Goal: Task Accomplishment & Management: Complete application form

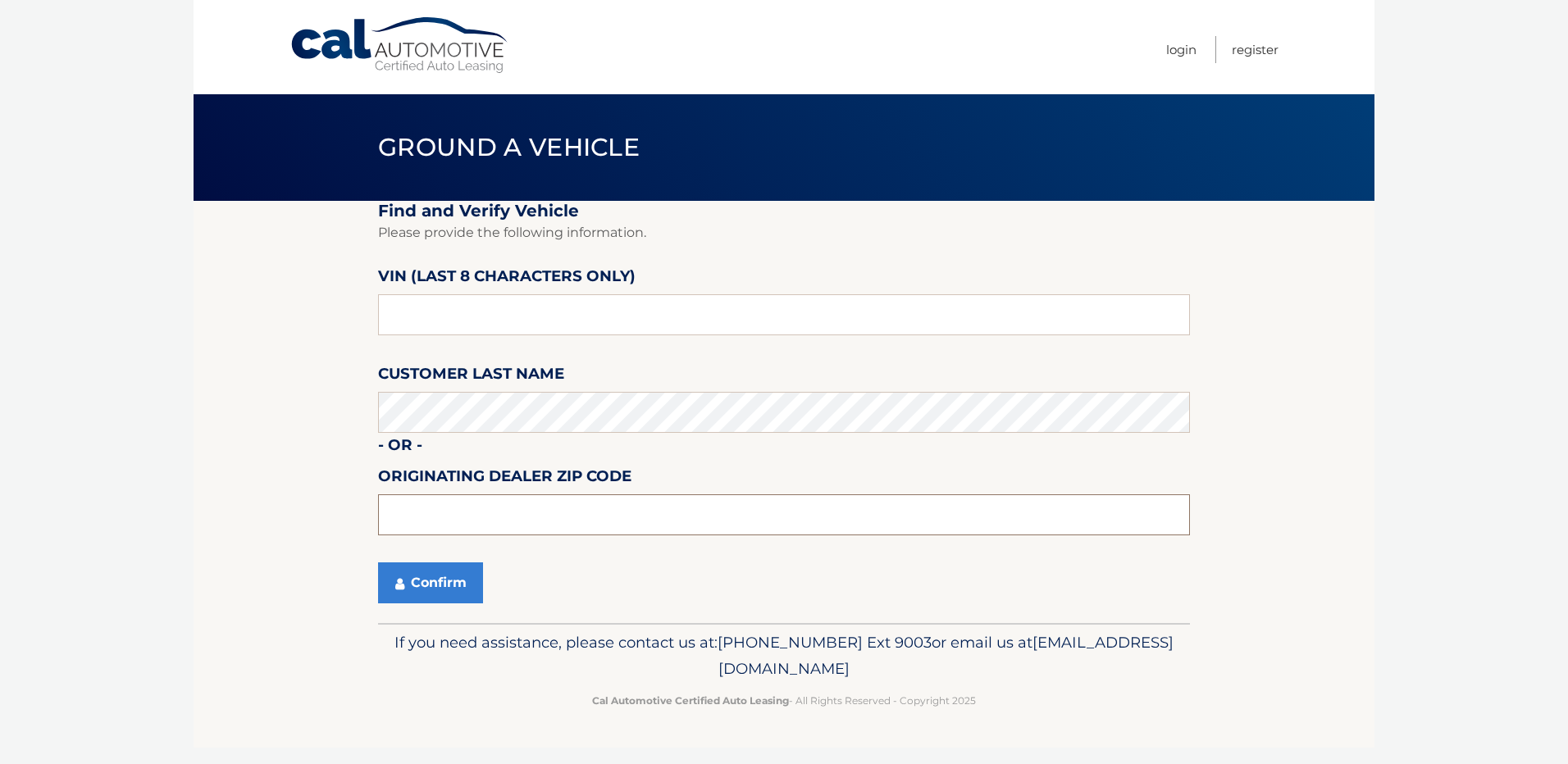
click at [495, 507] on input "text" at bounding box center [784, 515] width 812 height 41
type input "14224"
click at [439, 579] on button "Confirm" at bounding box center [431, 583] width 105 height 41
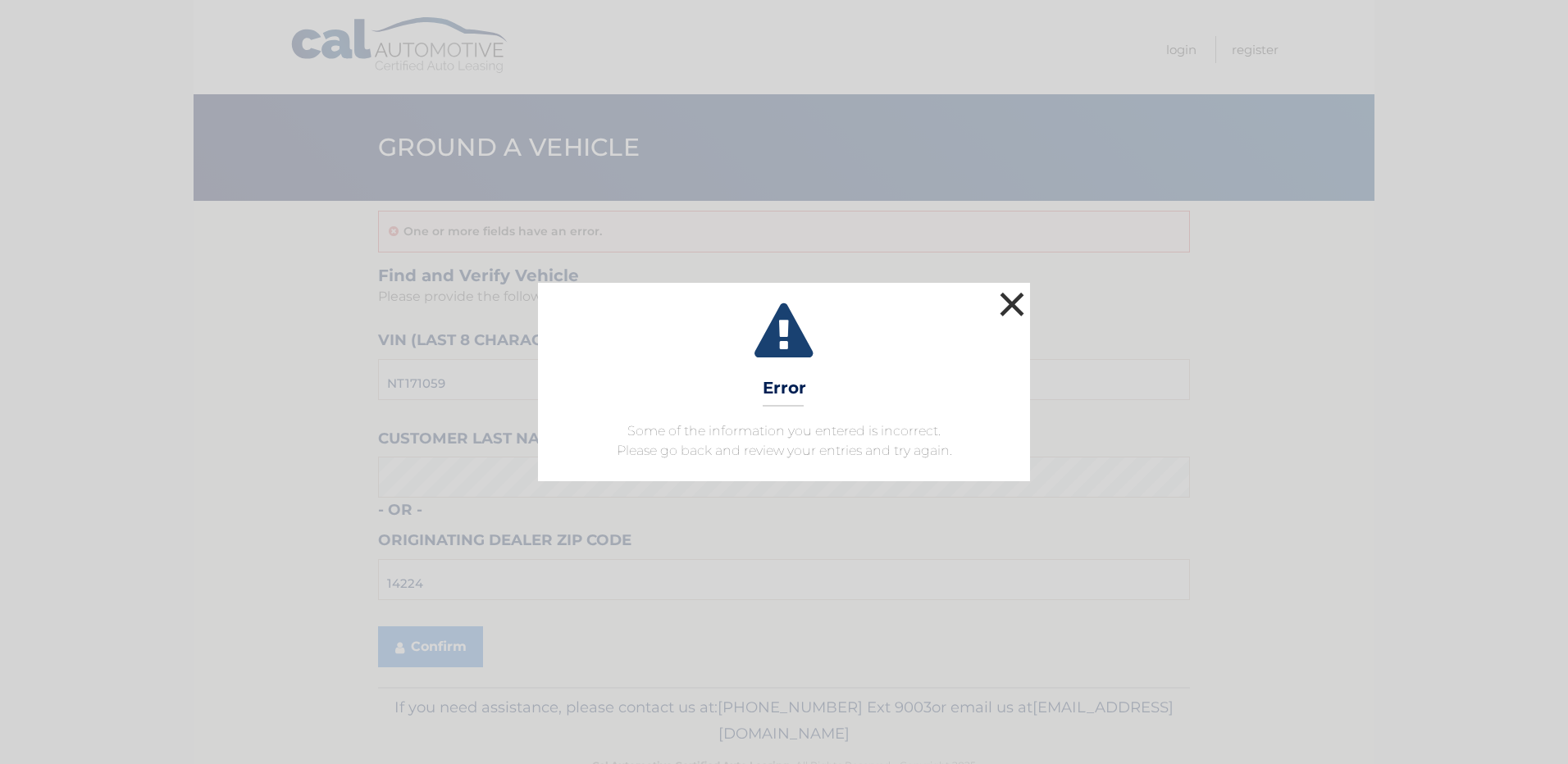
click at [1007, 321] on button "×" at bounding box center [1012, 304] width 33 height 33
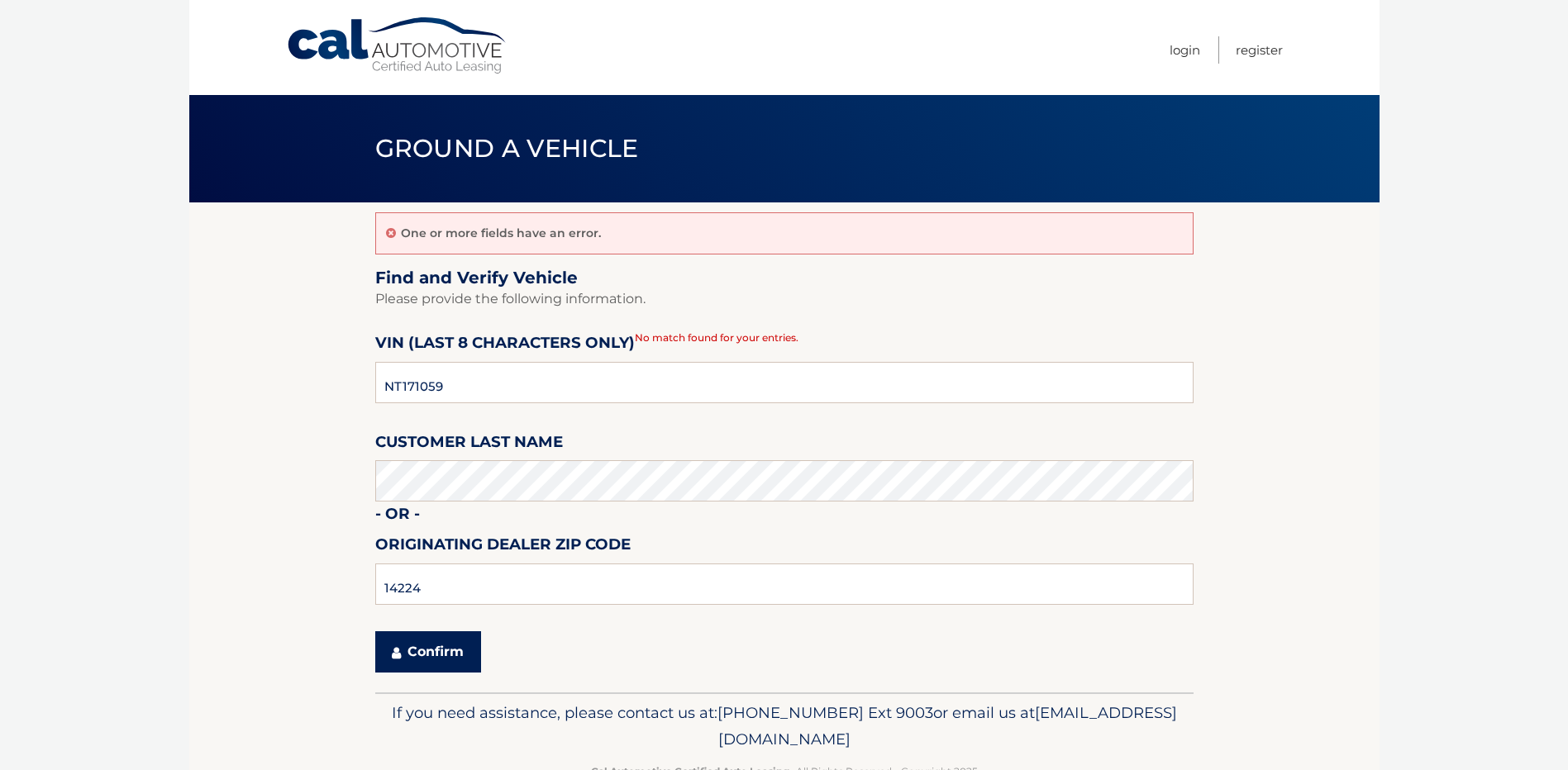
click at [446, 648] on button "Confirm" at bounding box center [428, 652] width 106 height 41
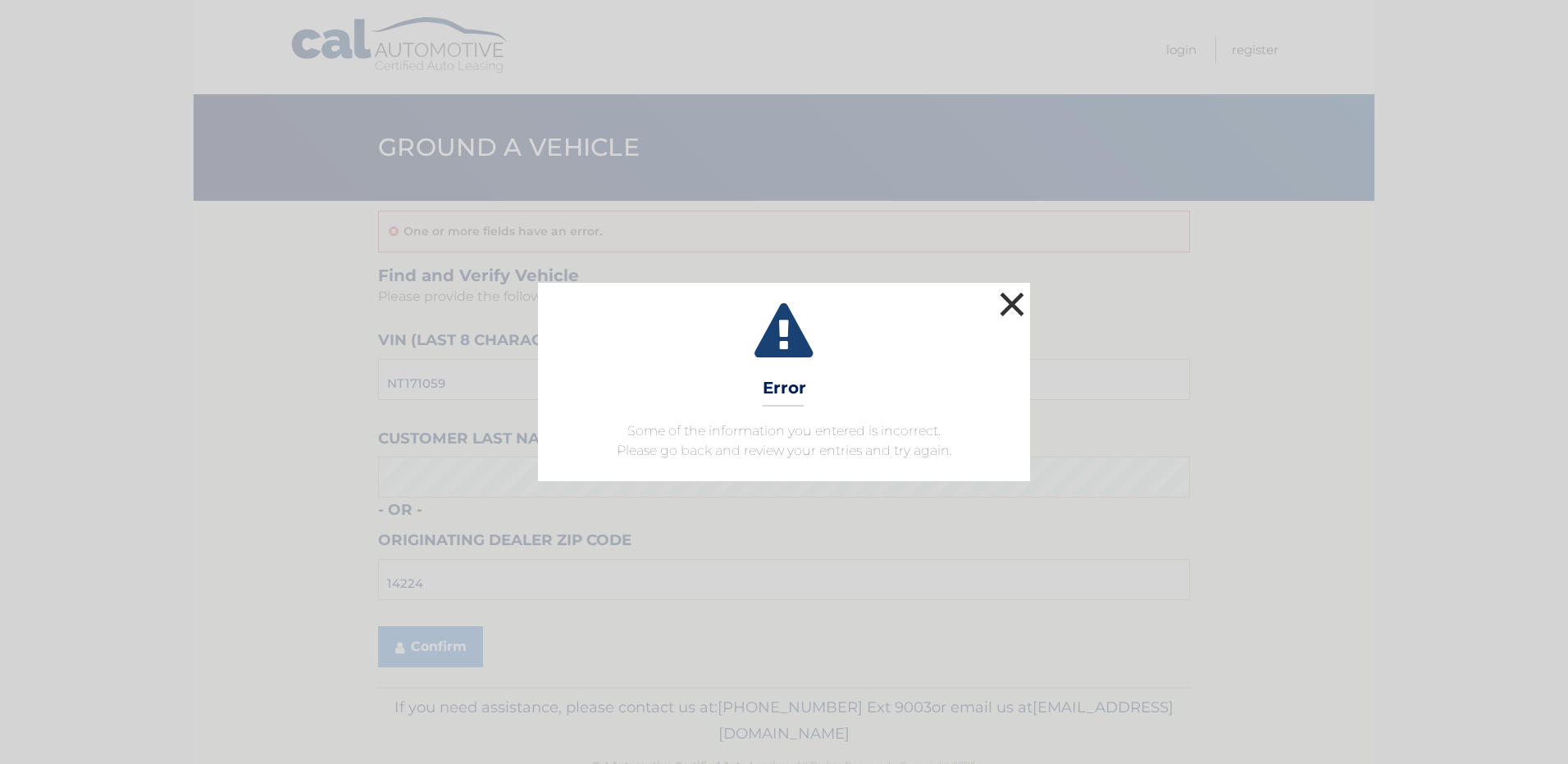
click at [1010, 309] on button "×" at bounding box center [1012, 304] width 33 height 33
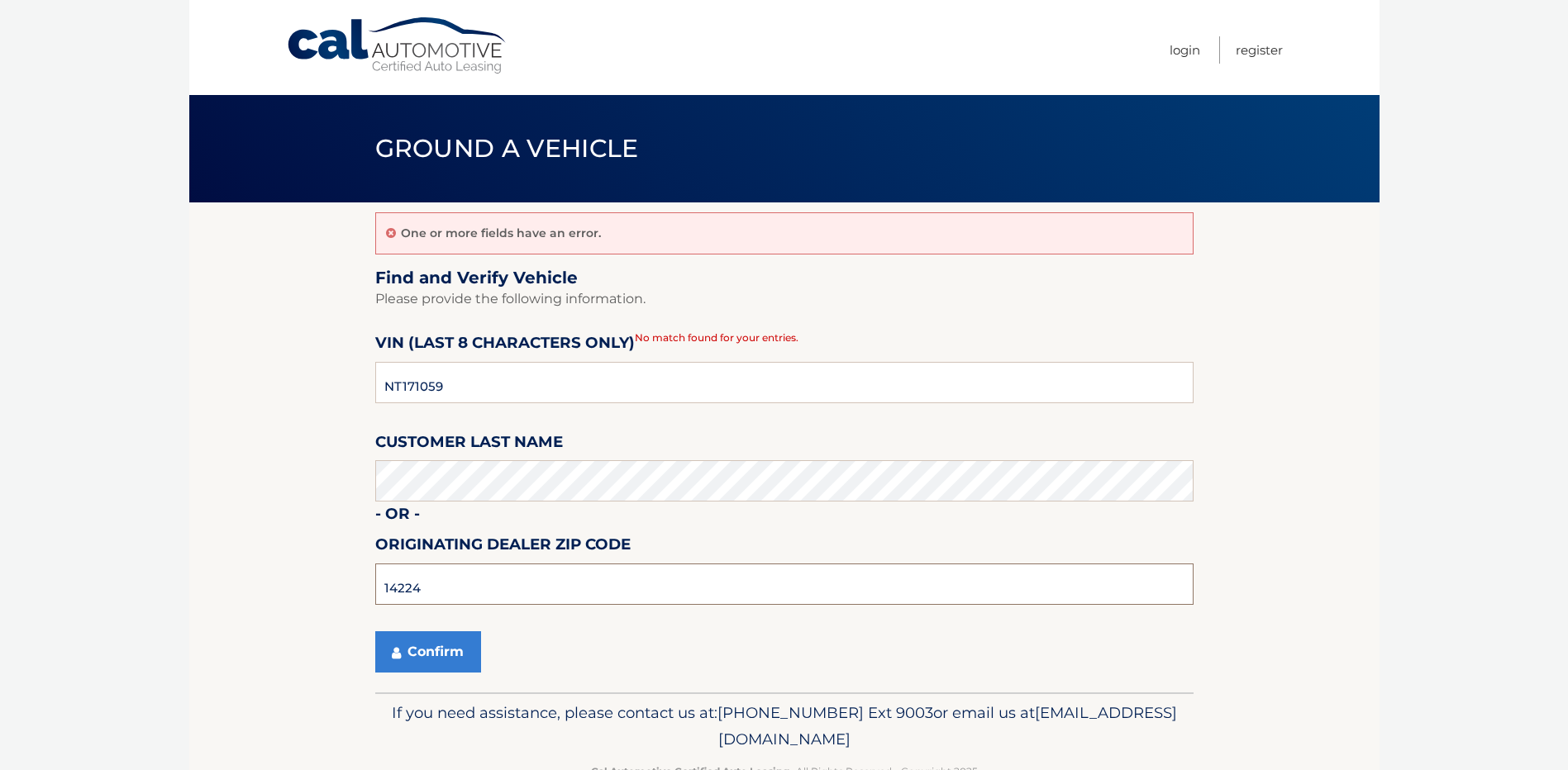
drag, startPoint x: 511, startPoint y: 581, endPoint x: 215, endPoint y: 559, distance: 296.8
click at [215, 559] on section "One or more fields have an error. Find and Verify Vehicle Please provide the fo…" at bounding box center [784, 447] width 1190 height 490
click at [449, 649] on button "Confirm" at bounding box center [428, 652] width 106 height 41
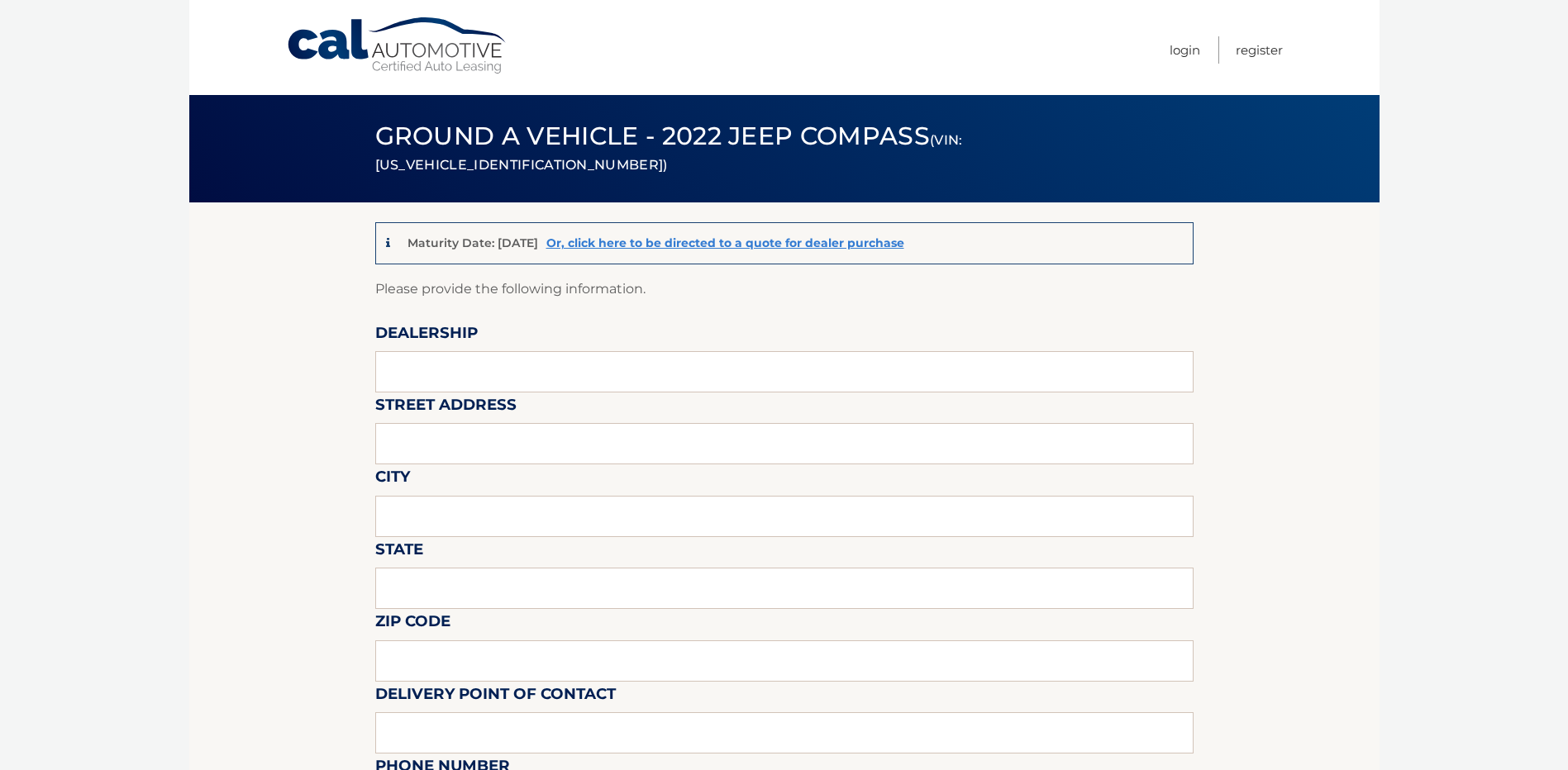
click at [459, 349] on label "Dealership" at bounding box center [427, 335] width 102 height 31
click at [457, 365] on input "text" at bounding box center [784, 372] width 818 height 41
click at [446, 368] on input "text" at bounding box center [784, 372] width 818 height 41
click at [425, 373] on input "text" at bounding box center [784, 372] width 818 height 41
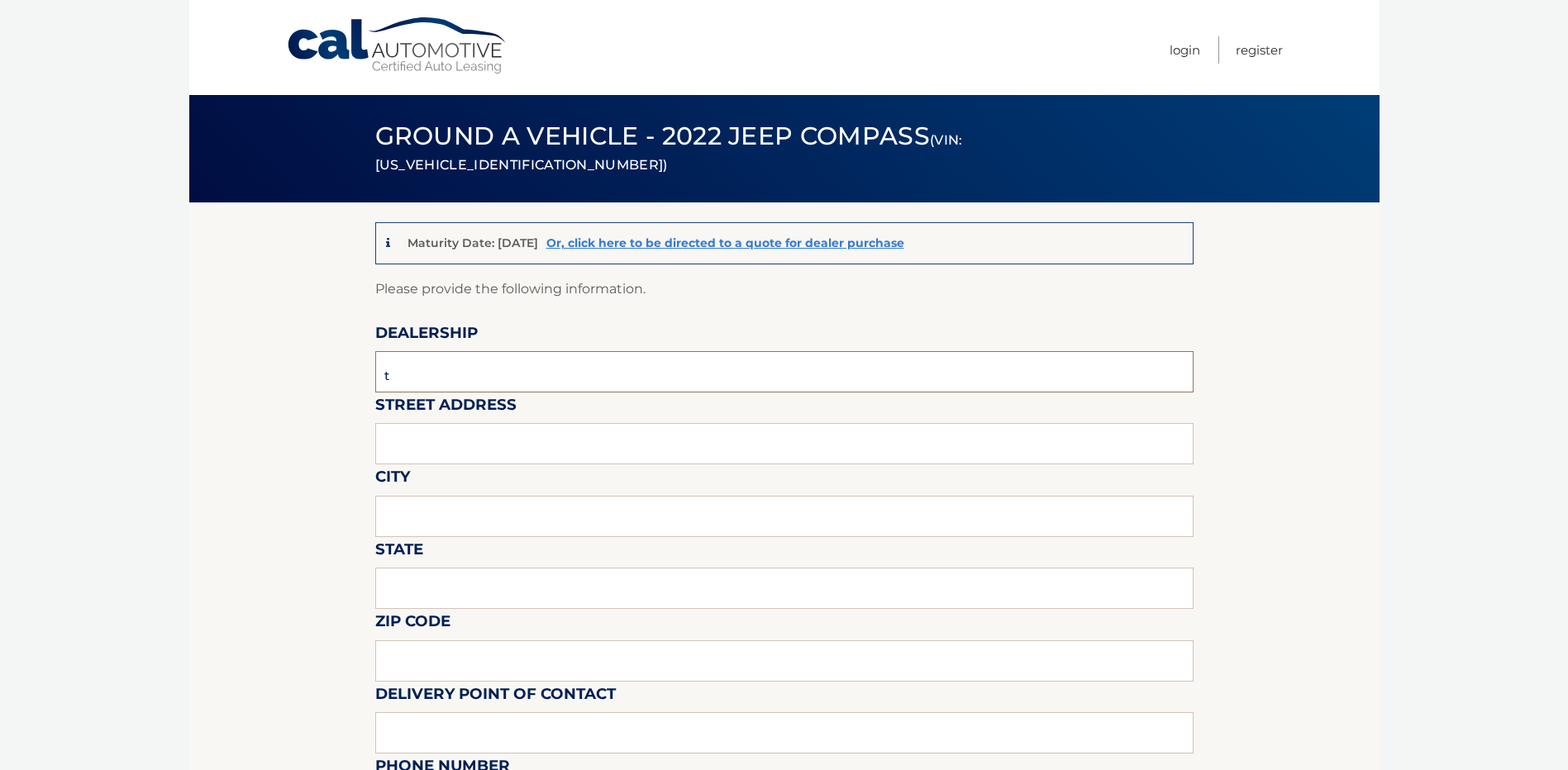
type input "to"
click at [425, 373] on input "to" at bounding box center [784, 372] width 818 height 41
click at [401, 367] on input "text" at bounding box center [784, 372] width 818 height 41
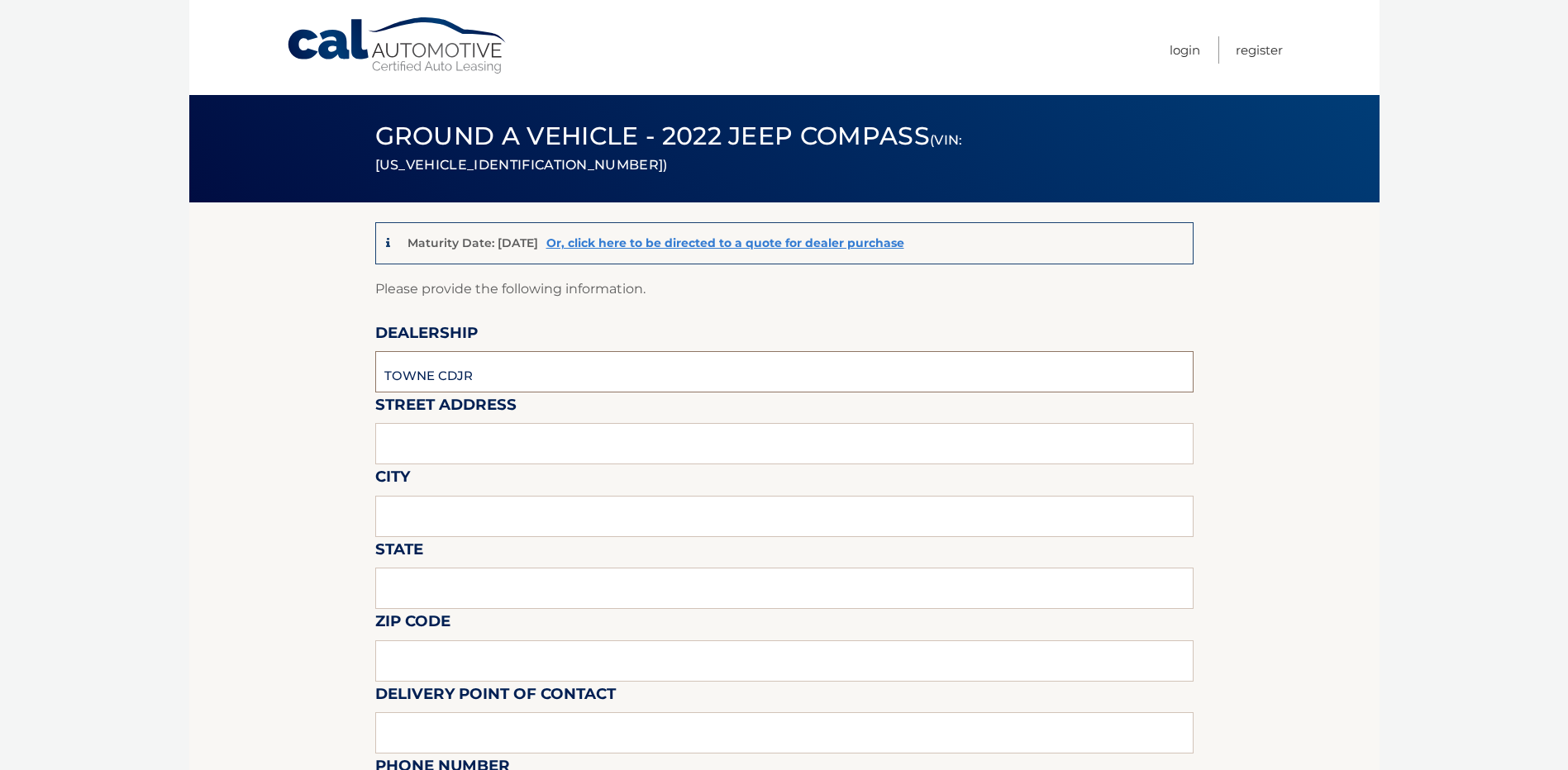
type input "TOWNE CDJR"
type input "5130 CAMP RD"
type input "HAMBURG"
type input "NY"
type input "14075"
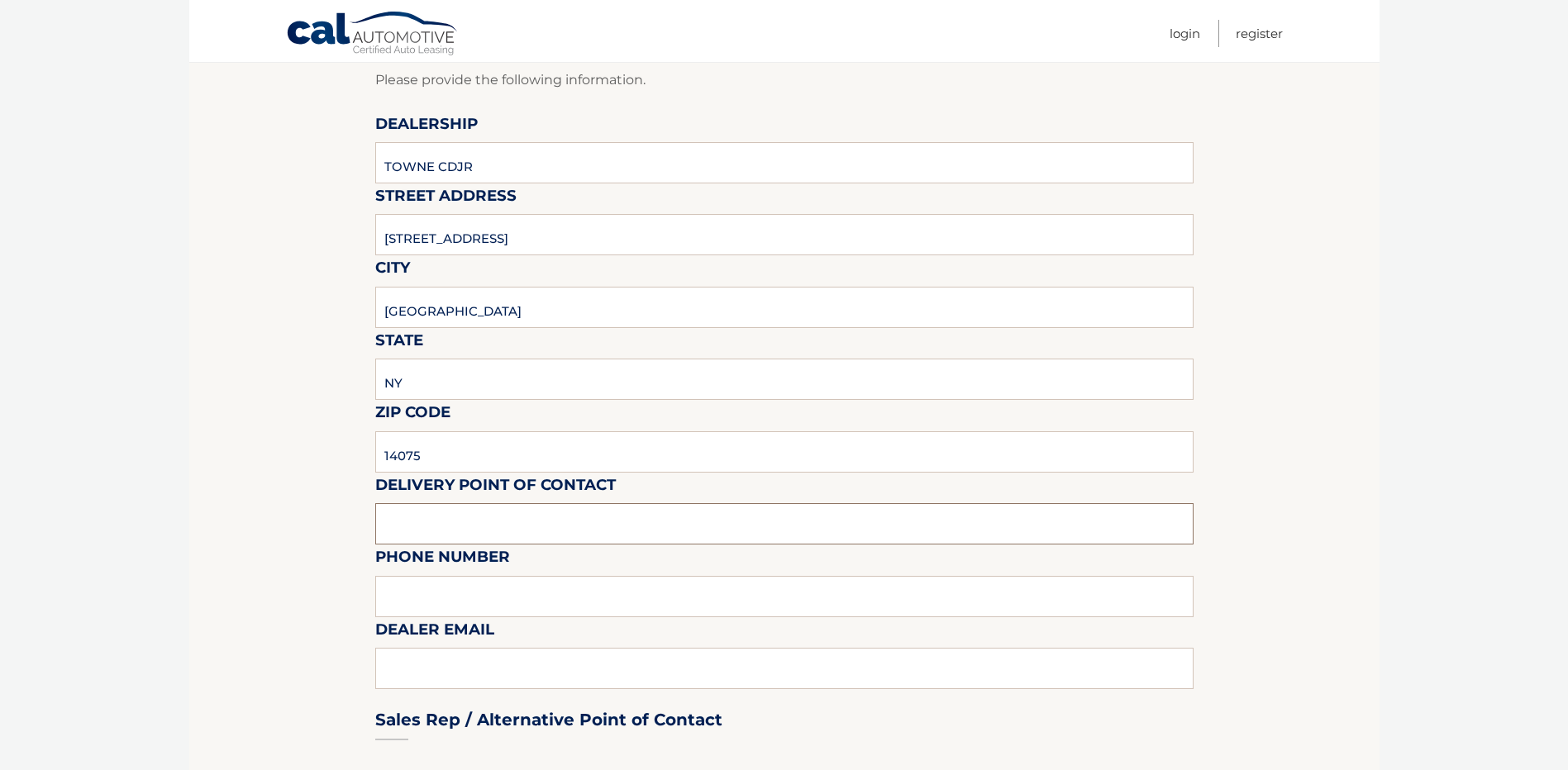
scroll to position [248, 0]
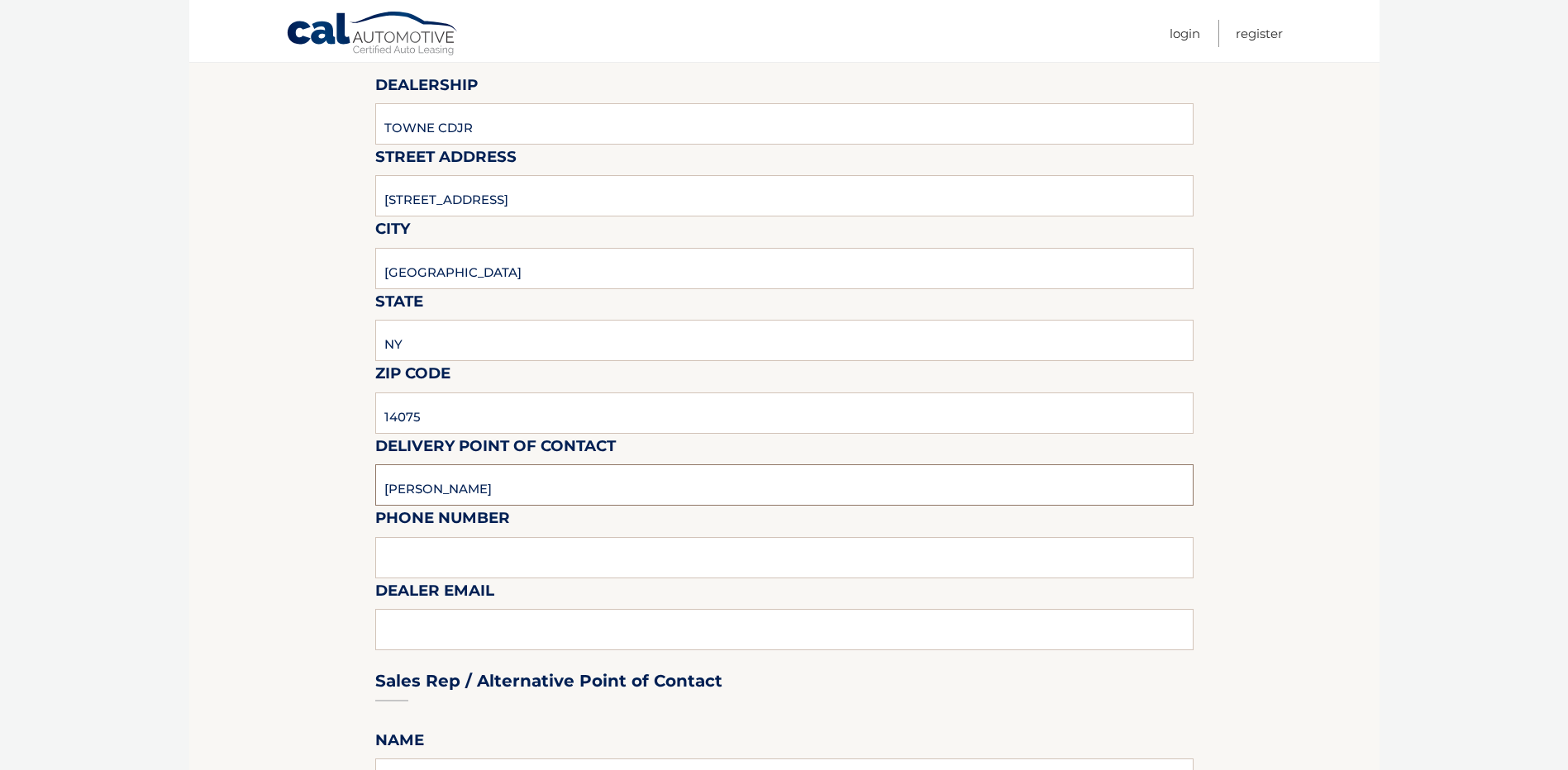
type input "JIM BANASZAK"
type input "716-646-5200"
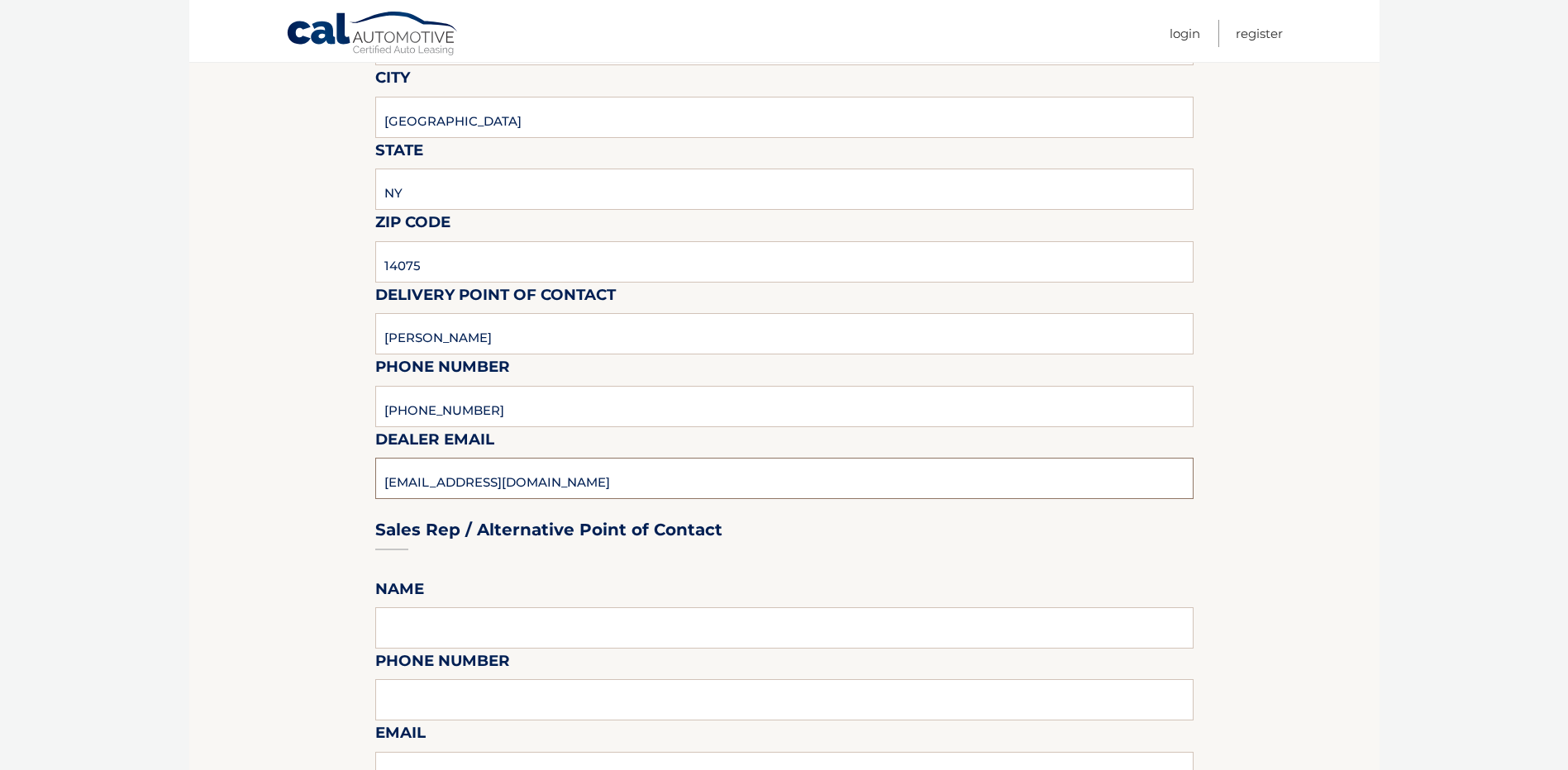
scroll to position [578, 0]
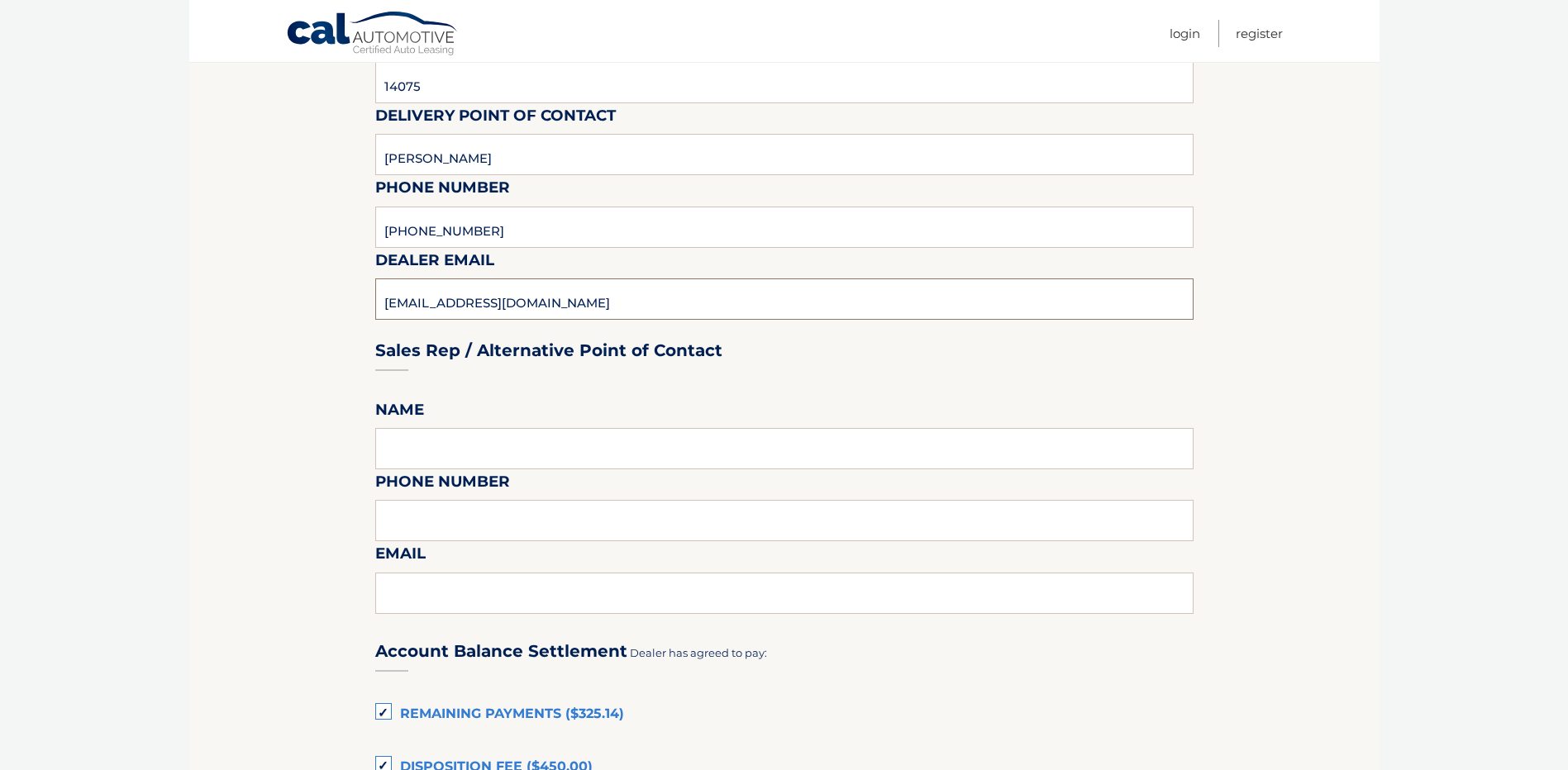
type input "JBANASZAK@TOWNEAUTO.COM"
click at [405, 450] on input "text" at bounding box center [784, 449] width 818 height 41
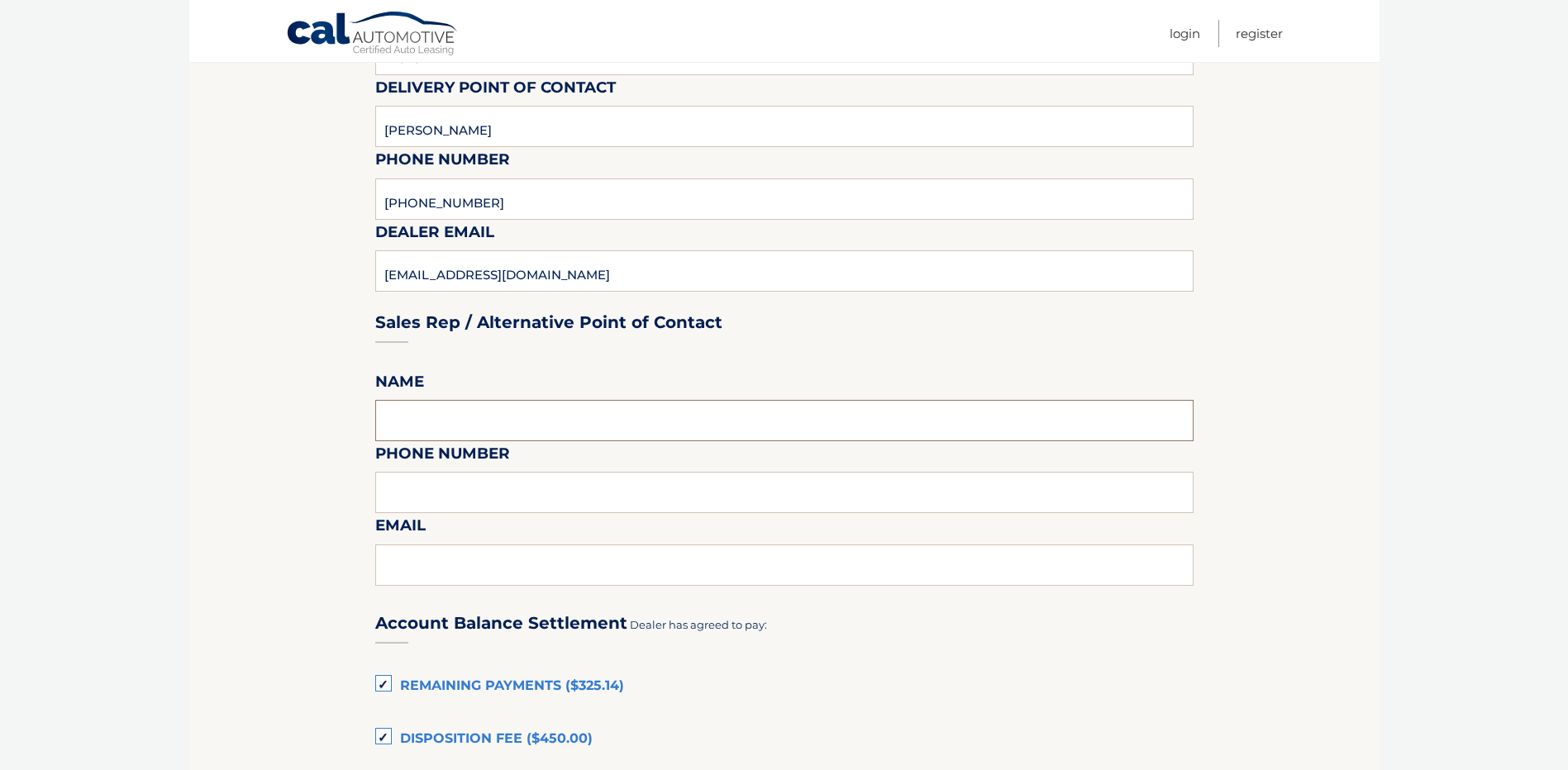
scroll to position [909, 0]
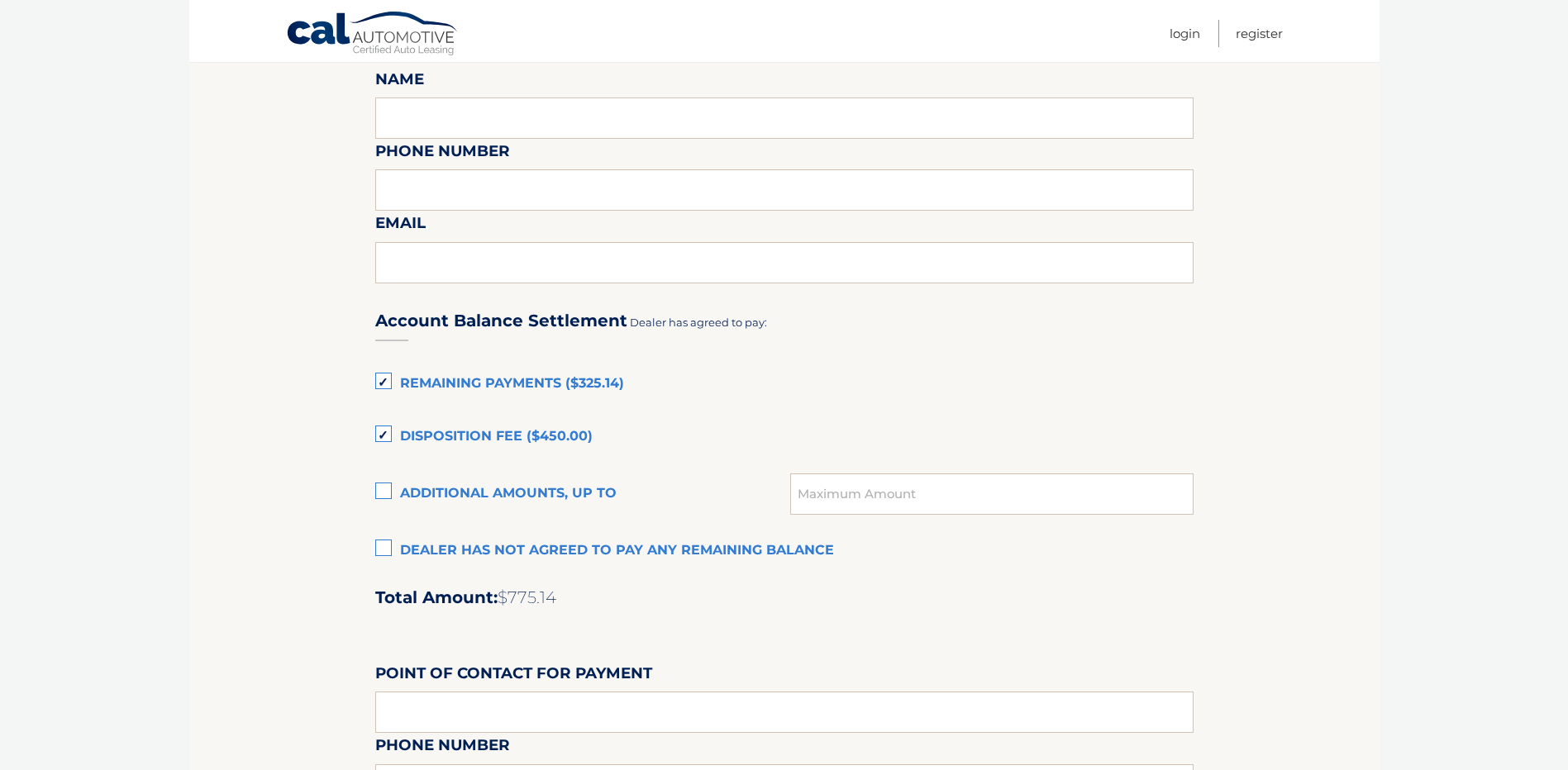
click at [387, 550] on label "Dealer has not agreed to pay any remaining balance" at bounding box center [784, 551] width 818 height 33
click at [0, 0] on input "Dealer has not agreed to pay any remaining balance" at bounding box center [0, 0] width 0 height 0
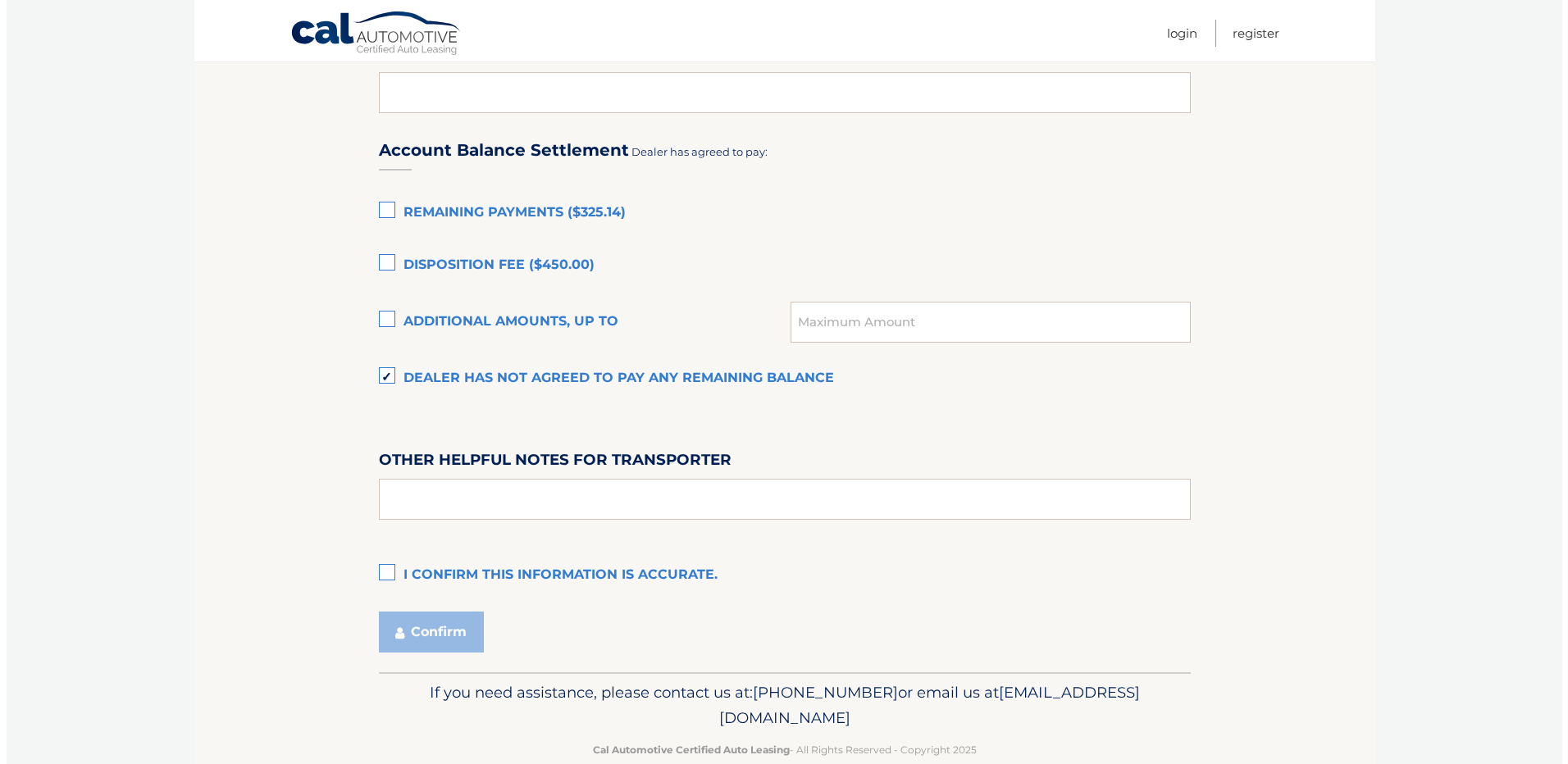
scroll to position [1103, 0]
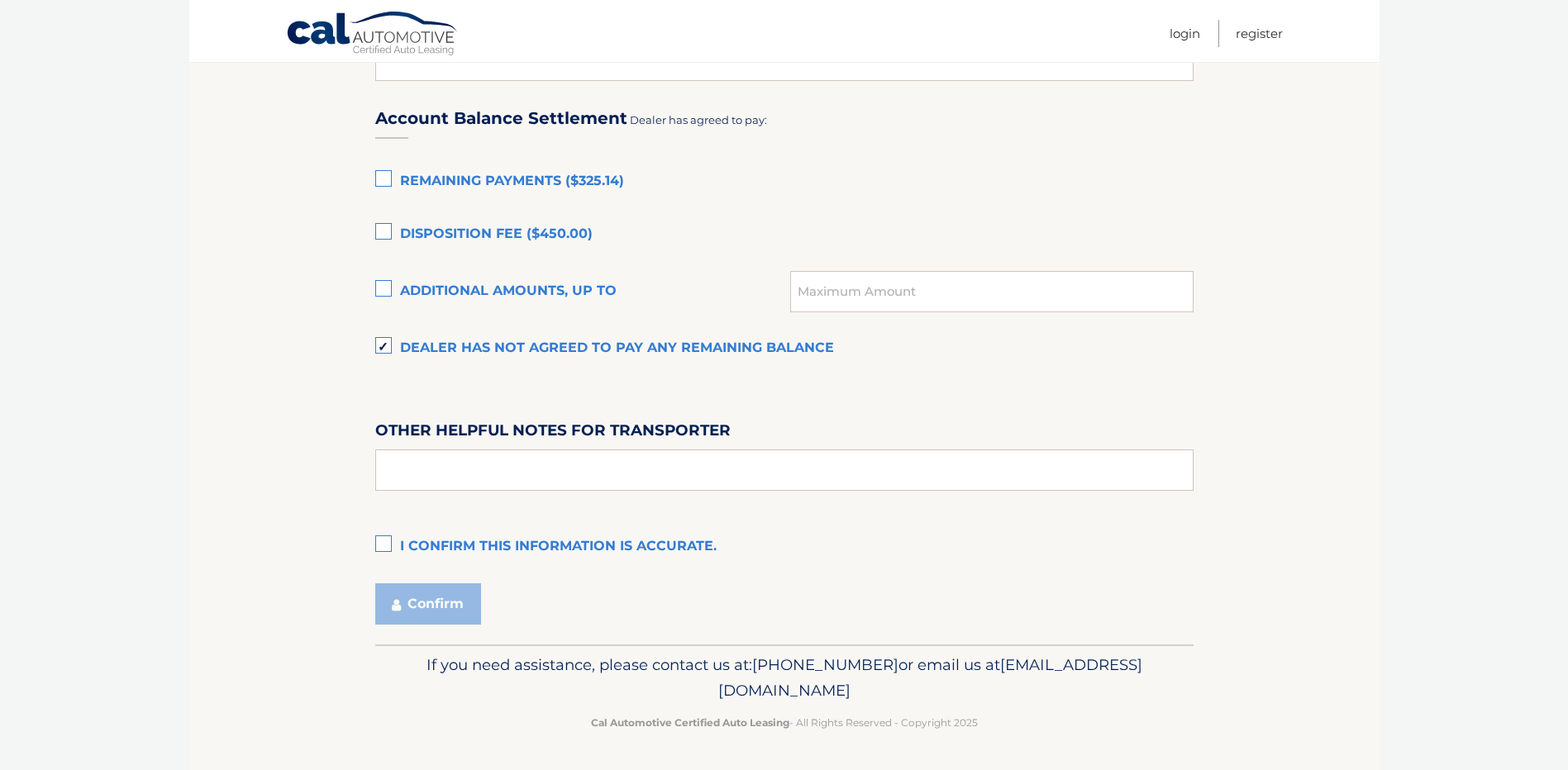
click at [387, 550] on label "I confirm this information is accurate." at bounding box center [784, 547] width 818 height 33
click at [0, 0] on input "I confirm this information is accurate." at bounding box center [0, 0] width 0 height 0
click at [430, 605] on button "Confirm" at bounding box center [428, 604] width 106 height 41
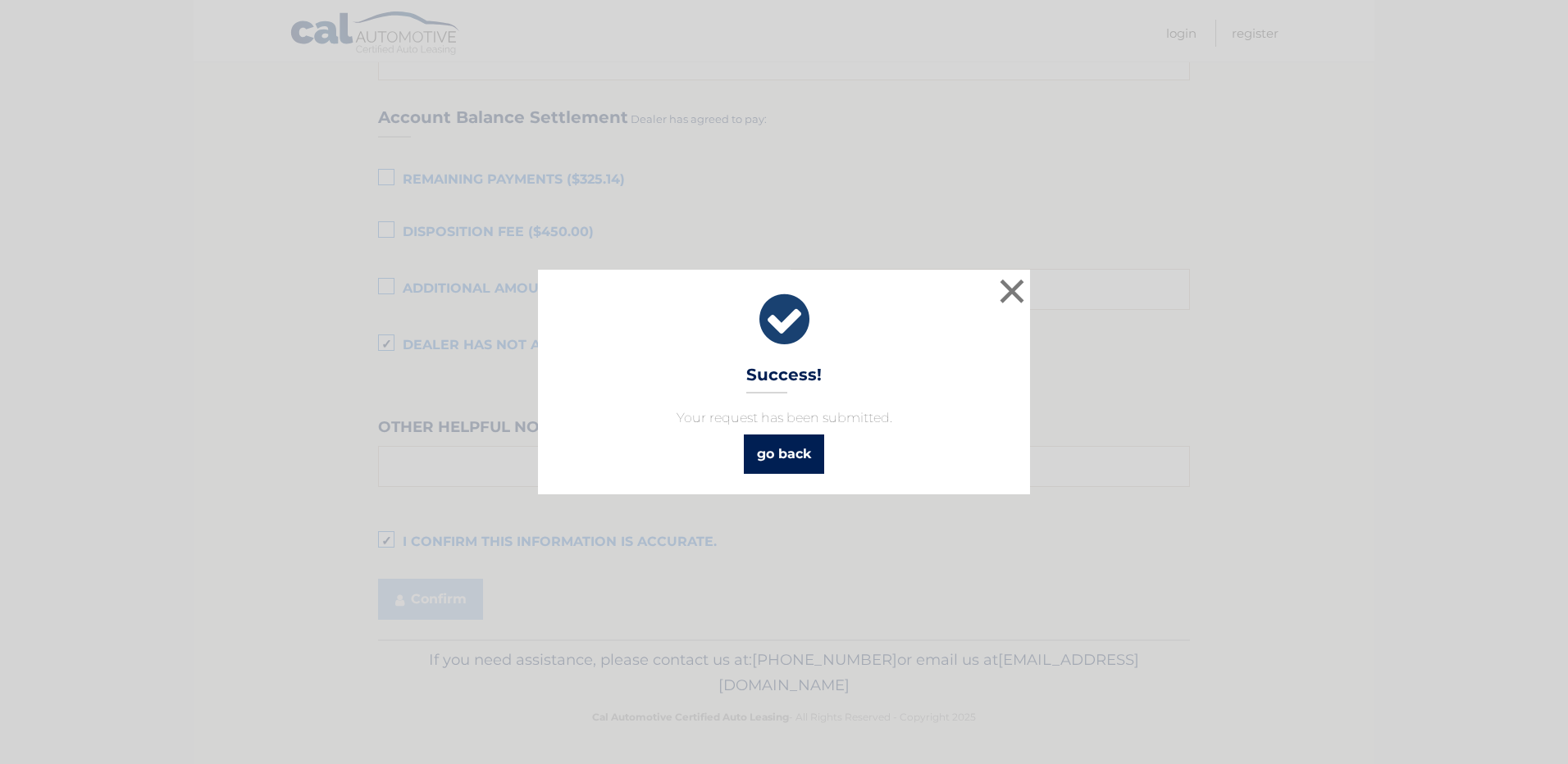
click at [786, 456] on link "go back" at bounding box center [784, 454] width 80 height 39
